Goal: Task Accomplishment & Management: Manage account settings

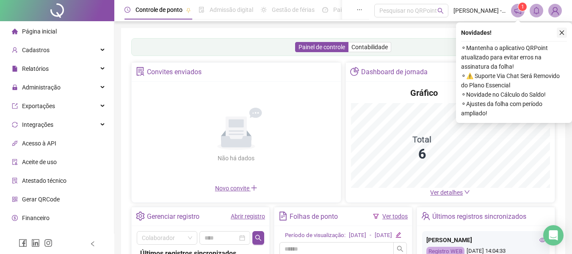
click at [560, 31] on icon "close" at bounding box center [562, 33] width 6 height 6
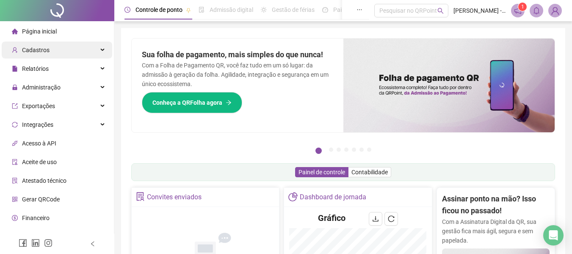
click at [70, 47] on div "Cadastros" at bounding box center [57, 50] width 111 height 17
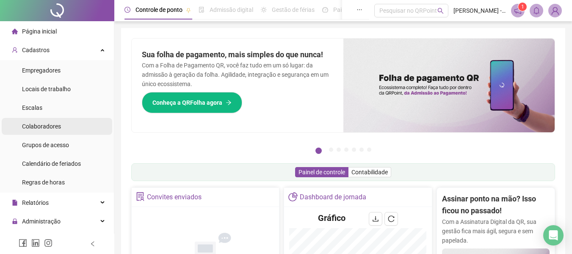
click at [70, 125] on li "Colaboradores" at bounding box center [57, 126] width 111 height 17
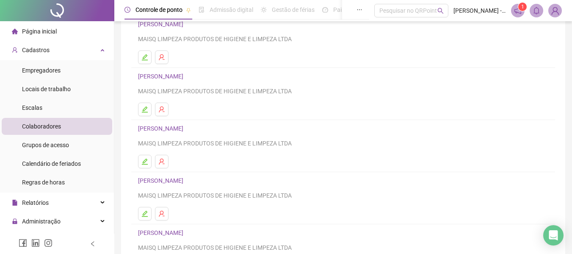
scroll to position [85, 0]
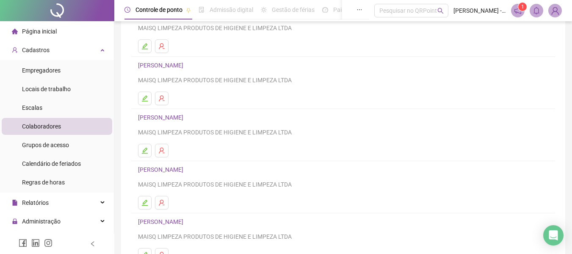
click at [186, 116] on link "[PERSON_NAME]" at bounding box center [162, 117] width 48 height 7
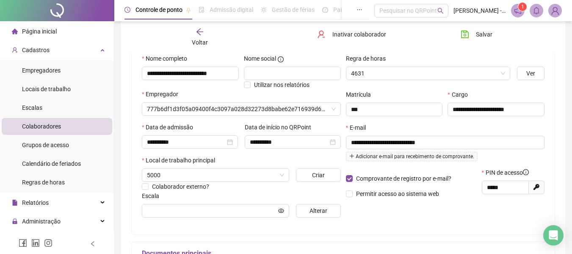
scroll to position [89, 0]
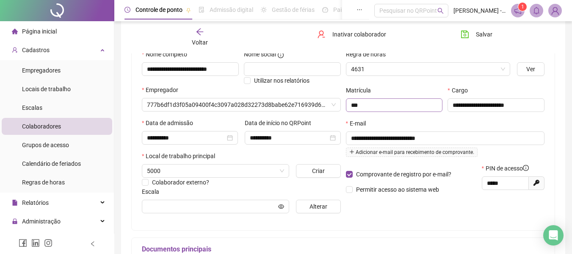
type input "**********"
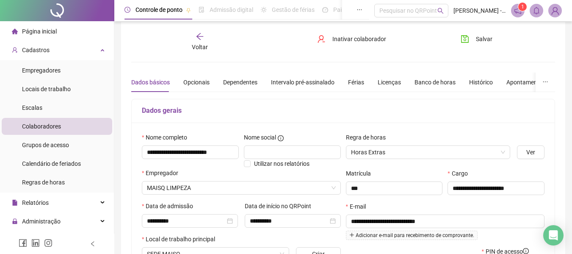
scroll to position [0, 0]
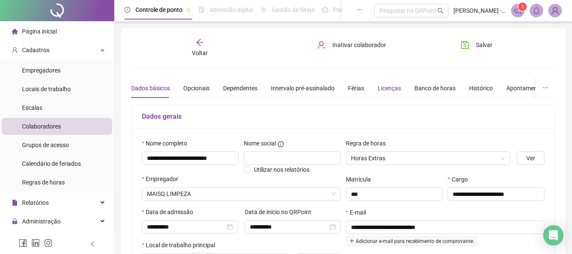
click at [390, 87] on div "Licenças" at bounding box center [389, 87] width 23 height 9
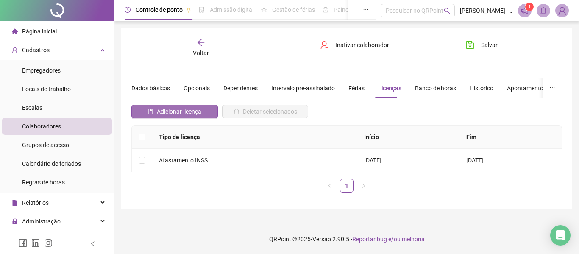
click at [195, 109] on span "Adicionar licença" at bounding box center [179, 111] width 44 height 9
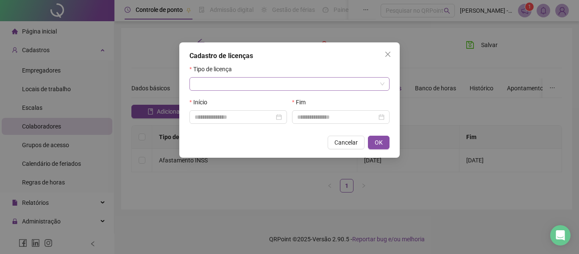
click at [264, 81] on input "search" at bounding box center [285, 84] width 182 height 13
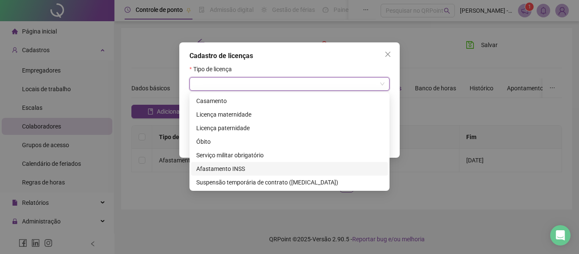
click at [214, 165] on div "Afastamento INSS" at bounding box center [289, 168] width 186 height 9
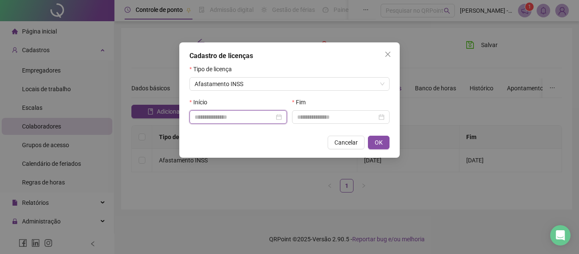
click at [231, 117] on input at bounding box center [234, 116] width 80 height 9
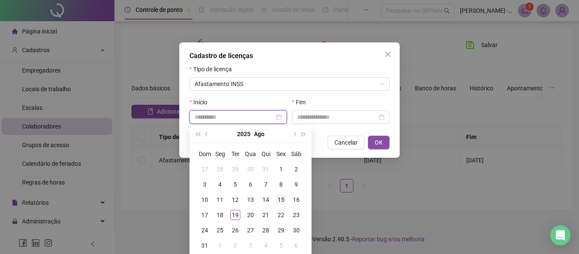
type input "**********"
click at [279, 198] on div "15" at bounding box center [281, 199] width 10 height 10
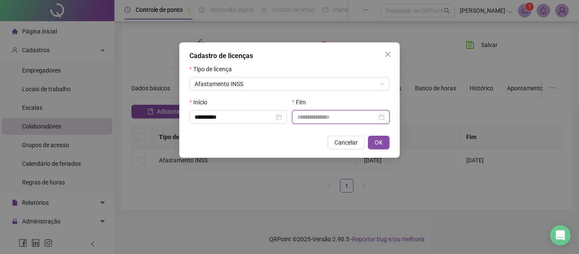
click at [339, 116] on input at bounding box center [337, 116] width 80 height 9
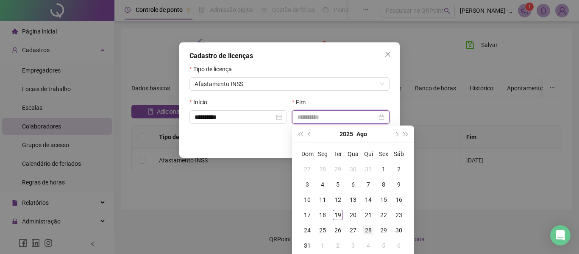
type input "**********"
click at [368, 230] on div "28" at bounding box center [368, 230] width 10 height 10
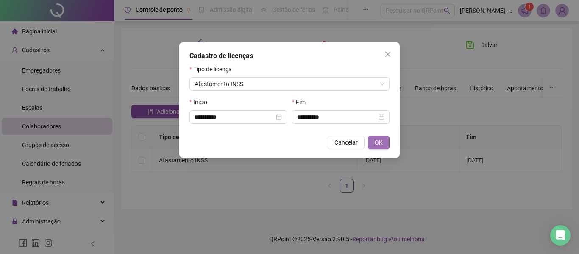
click at [384, 144] on button "OK" at bounding box center [379, 143] width 22 height 14
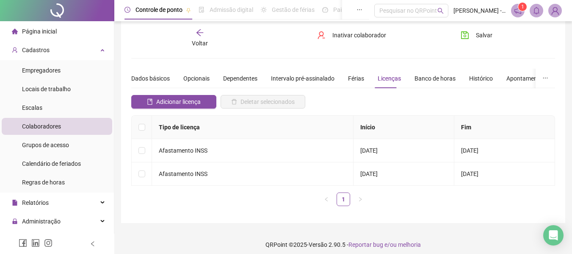
scroll to position [15, 0]
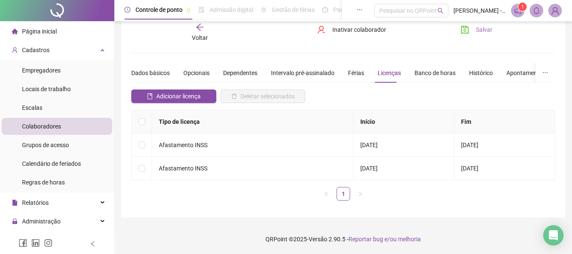
click at [471, 28] on button "Salvar" at bounding box center [477, 30] width 44 height 14
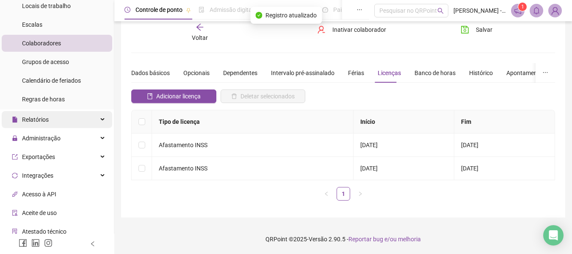
scroll to position [85, 0]
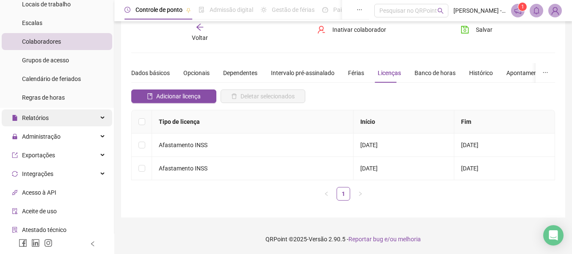
click at [87, 115] on div "Relatórios" at bounding box center [57, 117] width 111 height 17
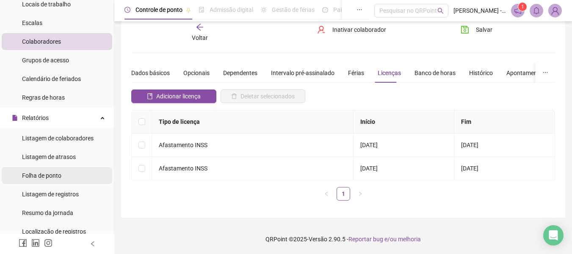
click at [64, 173] on li "Folha de ponto" at bounding box center [57, 175] width 111 height 17
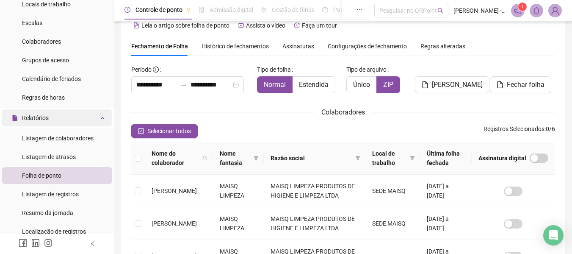
click at [71, 116] on div "Relatórios" at bounding box center [57, 117] width 111 height 17
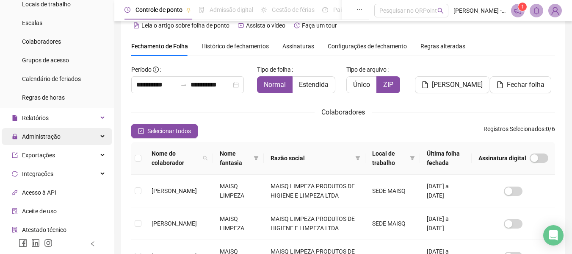
click at [57, 133] on span "Administração" at bounding box center [41, 136] width 39 height 7
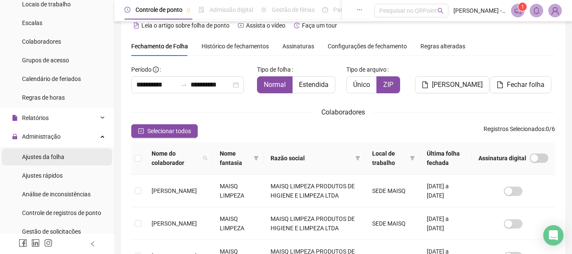
click at [62, 155] on span "Ajustes da folha" at bounding box center [43, 156] width 42 height 7
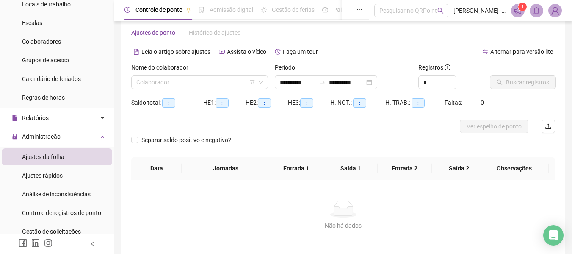
type input "**********"
click at [188, 81] on input "search" at bounding box center [195, 82] width 119 height 13
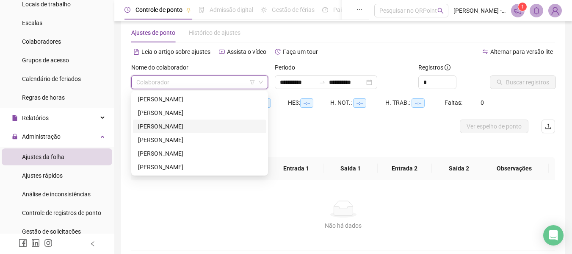
click at [176, 124] on div "[PERSON_NAME]" at bounding box center [199, 126] width 123 height 9
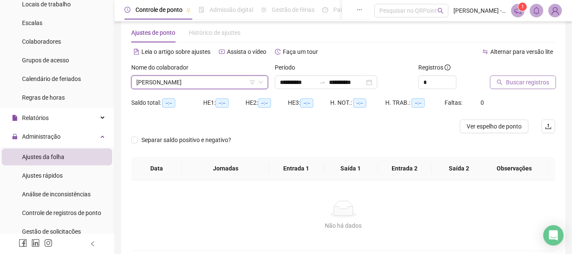
click at [527, 81] on span "Buscar registros" at bounding box center [527, 82] width 43 height 9
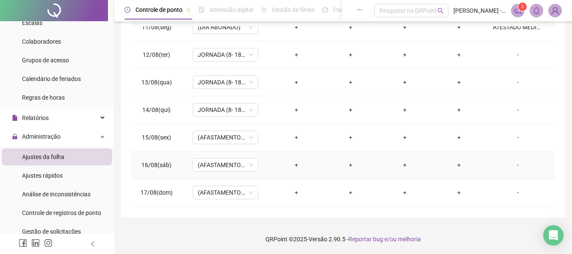
scroll to position [246, 0]
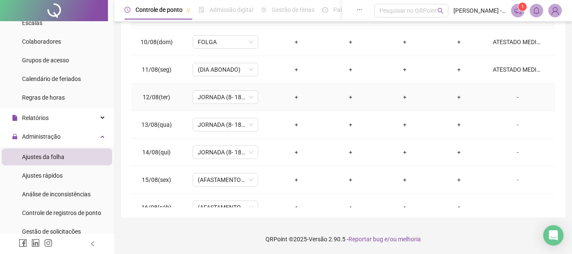
click at [511, 95] on div "-" at bounding box center [518, 96] width 50 height 9
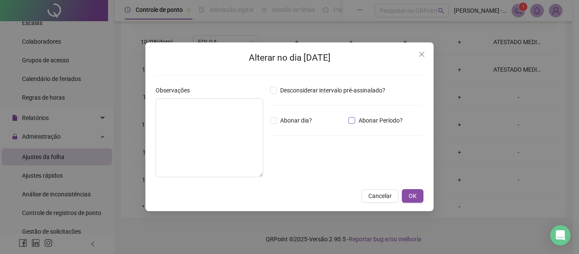
click at [363, 122] on span "Abonar Período?" at bounding box center [380, 120] width 51 height 9
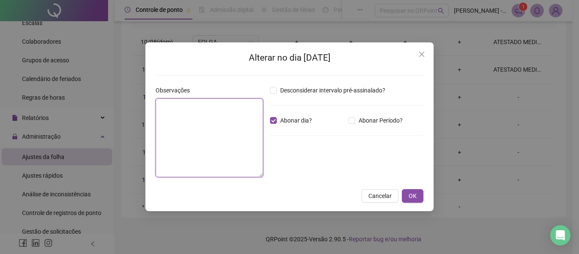
click at [226, 112] on textarea at bounding box center [209, 137] width 108 height 79
drag, startPoint x: 222, startPoint y: 103, endPoint x: 125, endPoint y: 101, distance: 96.6
click at [125, 101] on div "**********" at bounding box center [289, 127] width 579 height 254
type textarea "**********"
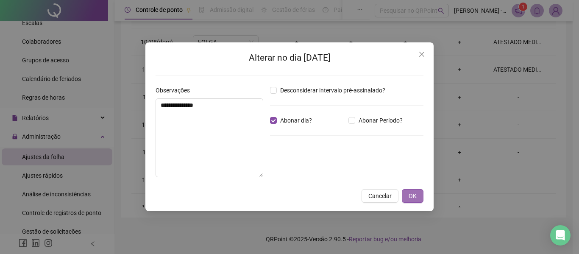
click at [413, 195] on span "OK" at bounding box center [412, 195] width 8 height 9
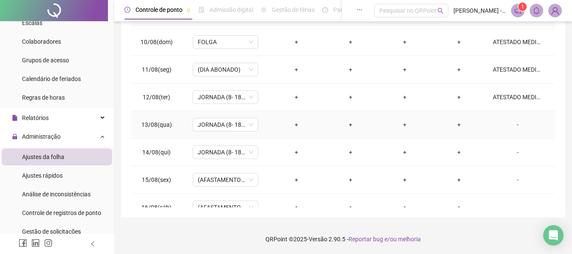
click at [506, 125] on div "-" at bounding box center [518, 124] width 50 height 9
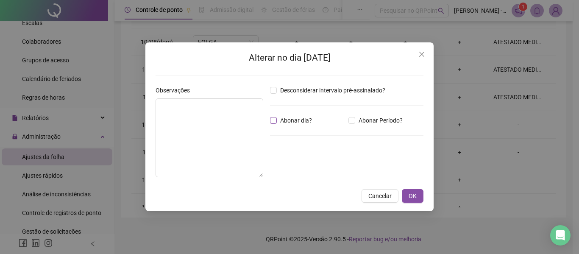
click at [280, 122] on span "Abonar dia?" at bounding box center [296, 120] width 39 height 9
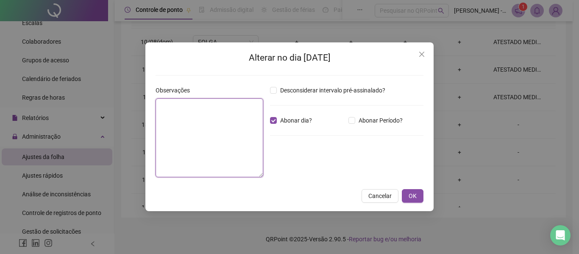
click at [221, 117] on textarea at bounding box center [209, 137] width 108 height 79
paste textarea "**********"
type textarea "**********"
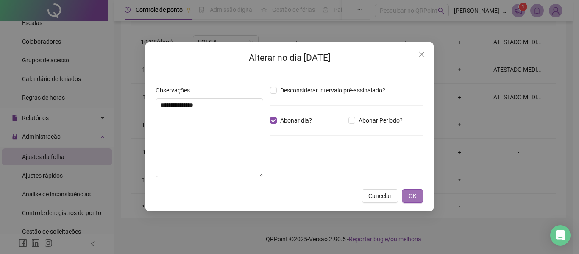
click at [416, 196] on span "OK" at bounding box center [412, 195] width 8 height 9
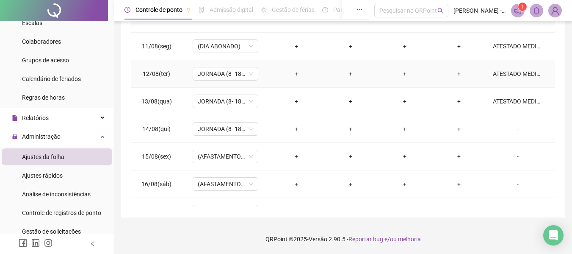
scroll to position [288, 0]
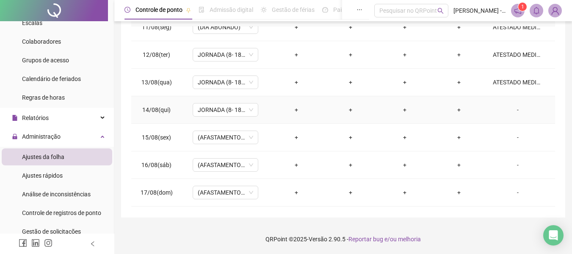
click at [511, 109] on div "-" at bounding box center [518, 109] width 50 height 9
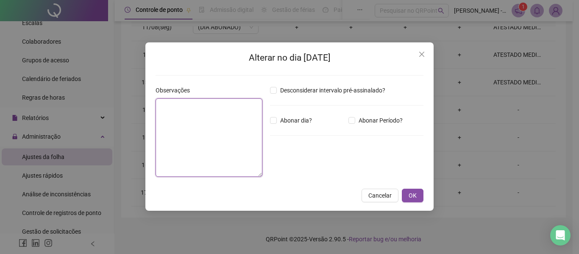
click at [216, 118] on textarea at bounding box center [208, 137] width 107 height 78
paste textarea "**********"
type textarea "**********"
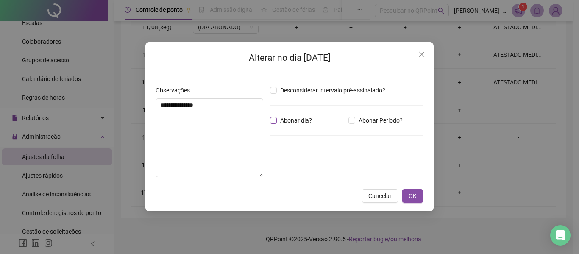
click at [303, 120] on span "Abonar dia?" at bounding box center [296, 120] width 39 height 9
click at [411, 195] on span "OK" at bounding box center [412, 195] width 8 height 9
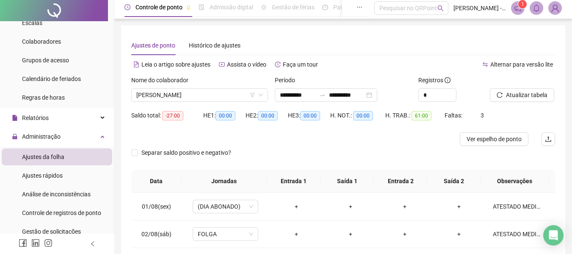
scroll to position [0, 0]
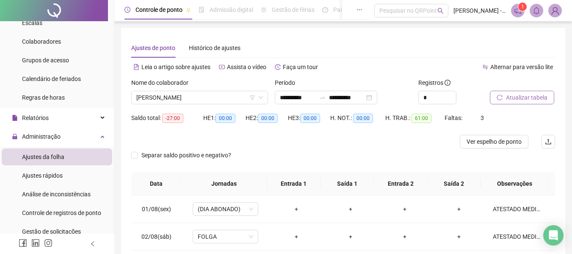
click at [523, 95] on span "Atualizar tabela" at bounding box center [527, 97] width 42 height 9
click at [494, 139] on span "Ver espelho de ponto" at bounding box center [494, 141] width 55 height 9
click at [541, 94] on span "Atualizar tabela" at bounding box center [527, 97] width 42 height 9
click at [224, 100] on span "[PERSON_NAME]" at bounding box center [199, 97] width 127 height 13
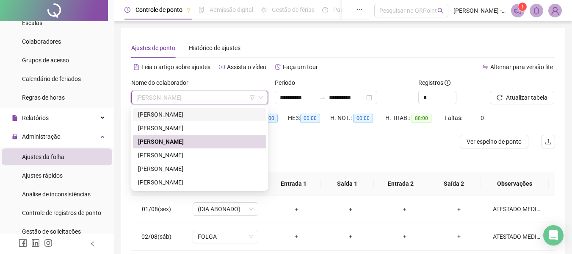
click at [187, 115] on div "[PERSON_NAME]" at bounding box center [199, 114] width 123 height 9
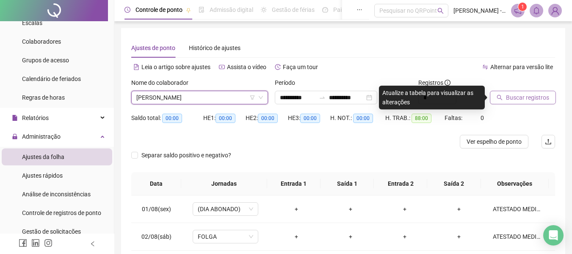
click at [541, 97] on span "Buscar registros" at bounding box center [527, 97] width 43 height 9
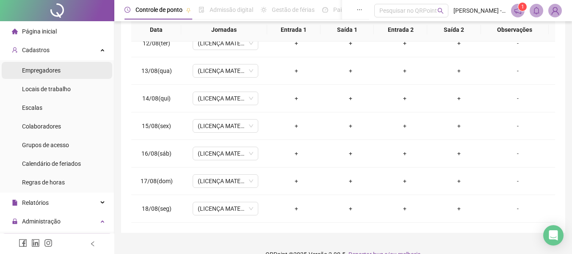
scroll to position [127, 0]
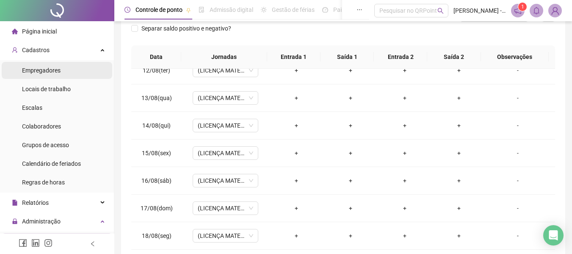
click at [78, 70] on li "Empregadores" at bounding box center [57, 70] width 111 height 17
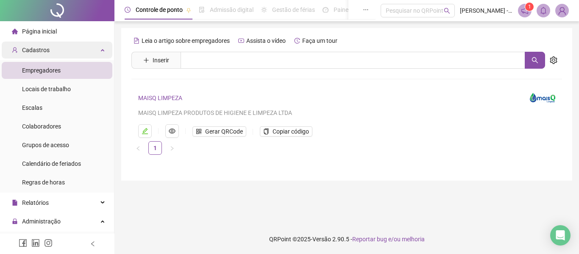
click at [64, 45] on div "Cadastros" at bounding box center [57, 50] width 111 height 17
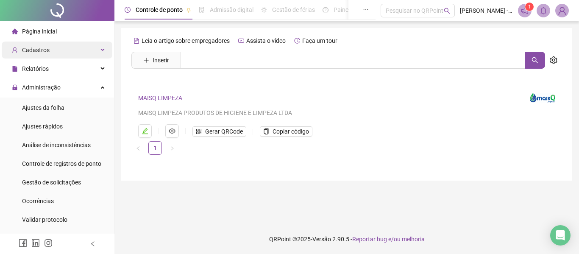
click at [64, 47] on div "Cadastros" at bounding box center [57, 50] width 111 height 17
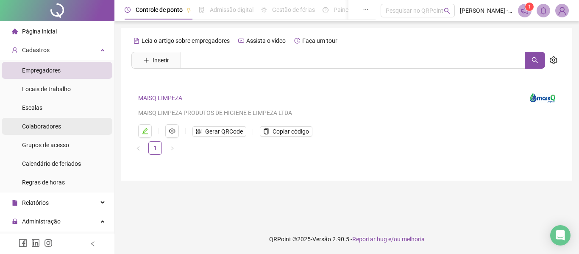
click at [53, 126] on span "Colaboradores" at bounding box center [41, 126] width 39 height 7
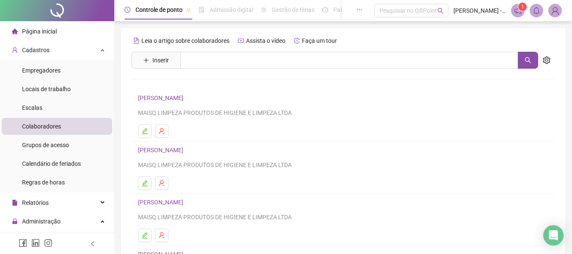
click at [186, 95] on link "[PERSON_NAME]" at bounding box center [162, 97] width 48 height 7
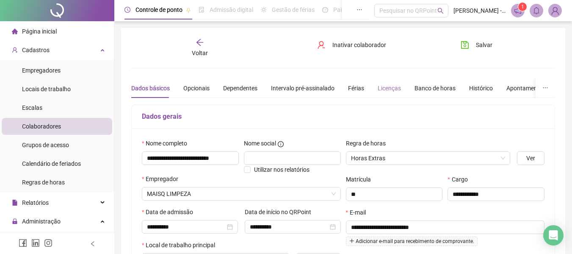
type input "**********"
click at [382, 87] on div "Licenças" at bounding box center [389, 87] width 23 height 9
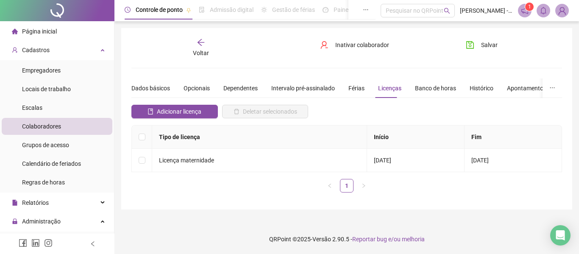
click at [468, 206] on div "**********" at bounding box center [346, 118] width 451 height 181
click at [311, 88] on div "Intervalo pré-assinalado" at bounding box center [303, 87] width 64 height 9
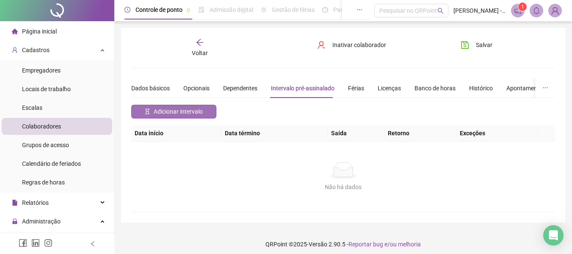
click at [167, 108] on span "Adicionar intervalo" at bounding box center [178, 111] width 49 height 9
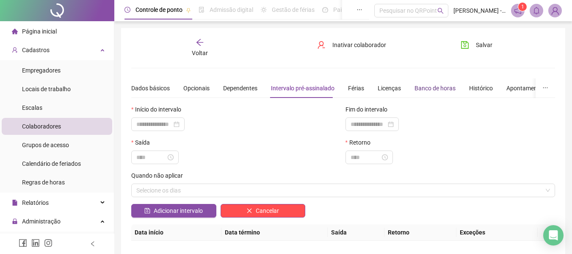
click at [442, 87] on div "Banco de horas" at bounding box center [435, 87] width 41 height 9
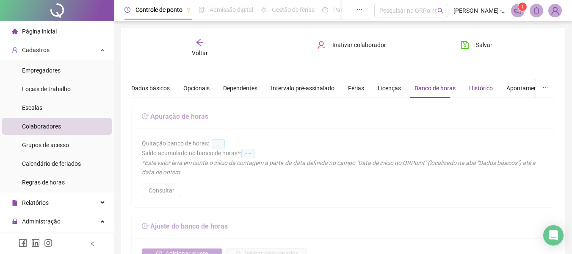
click at [471, 88] on div "Histórico" at bounding box center [481, 87] width 24 height 9
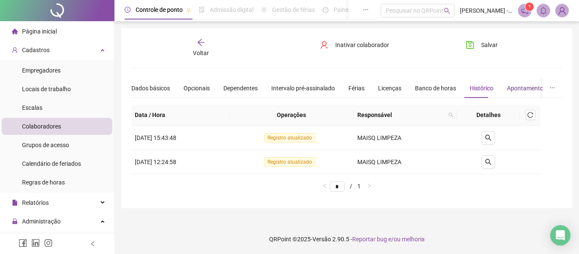
click at [524, 89] on div "Apontamentos" at bounding box center [526, 87] width 39 height 9
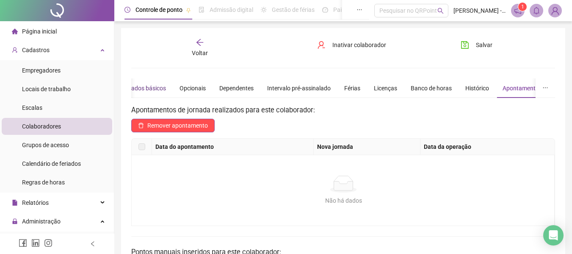
click at [153, 84] on div "Dados básicos" at bounding box center [147, 87] width 39 height 9
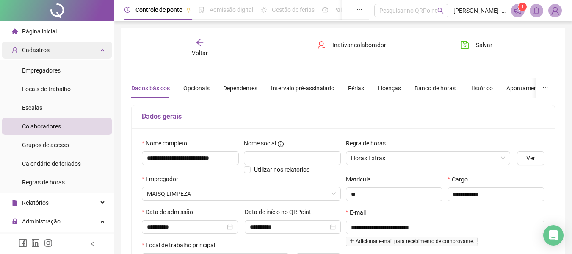
click at [49, 51] on div "Cadastros" at bounding box center [57, 50] width 111 height 17
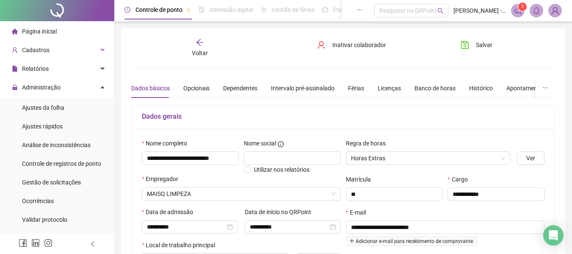
click at [44, 31] on span "Página inicial" at bounding box center [39, 31] width 35 height 7
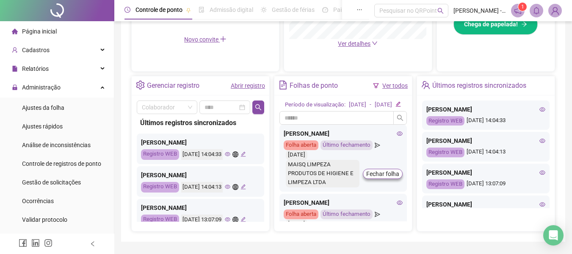
scroll to position [297, 0]
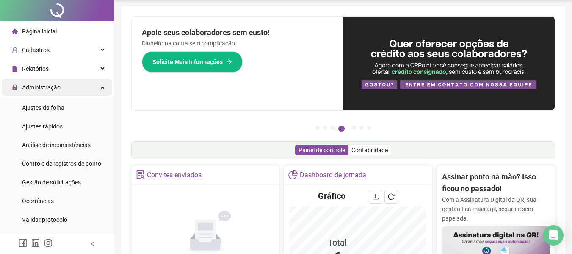
scroll to position [0, 0]
